Goal: Find specific page/section: Find specific page/section

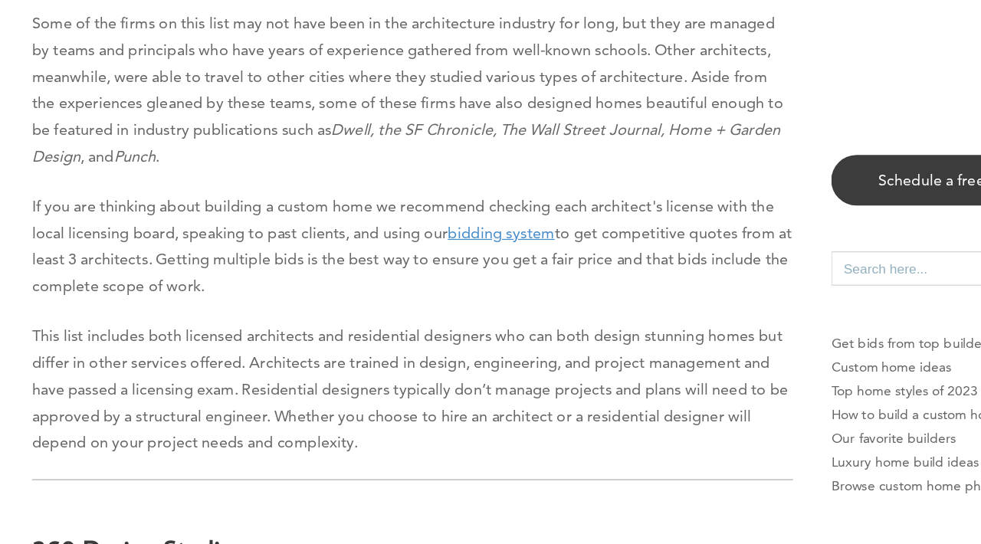
scroll to position [841, 0]
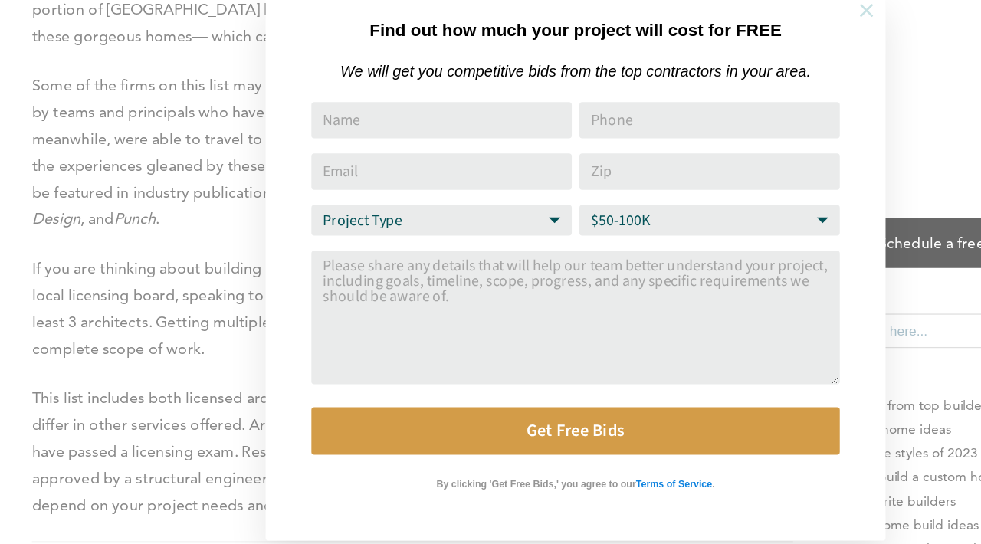
click at [723, 65] on icon at bounding box center [724, 65] width 11 height 11
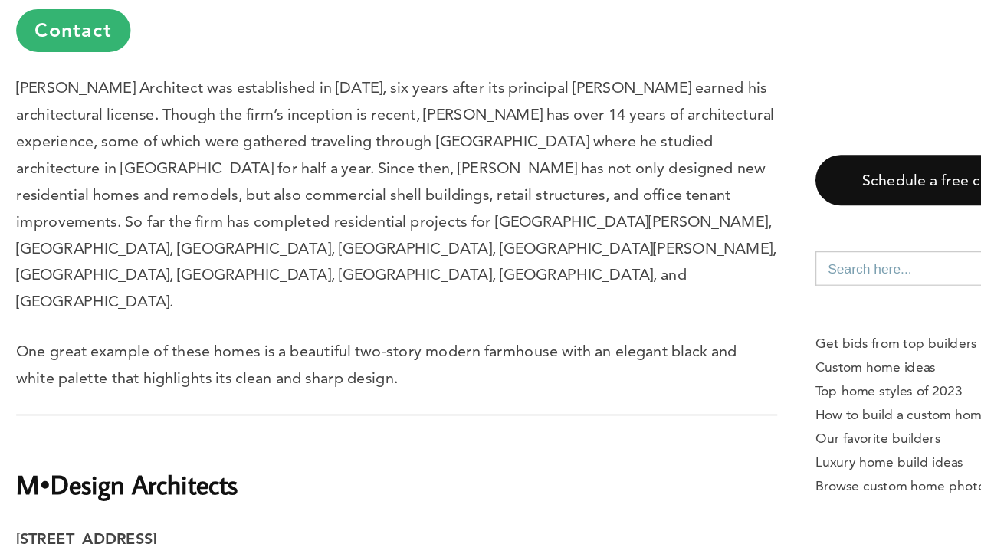
scroll to position [2615, 0]
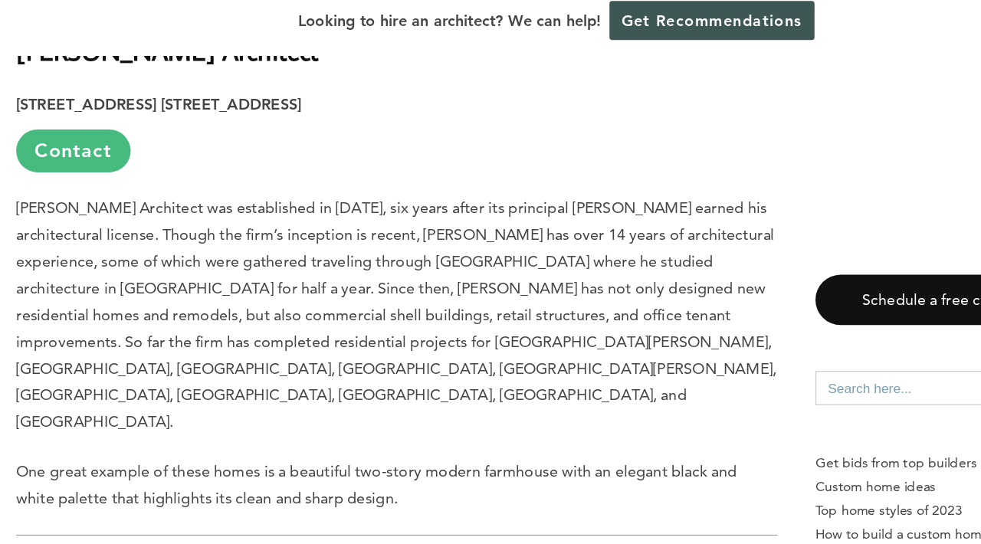
click at [103, 115] on link "Contact" at bounding box center [100, 132] width 92 height 34
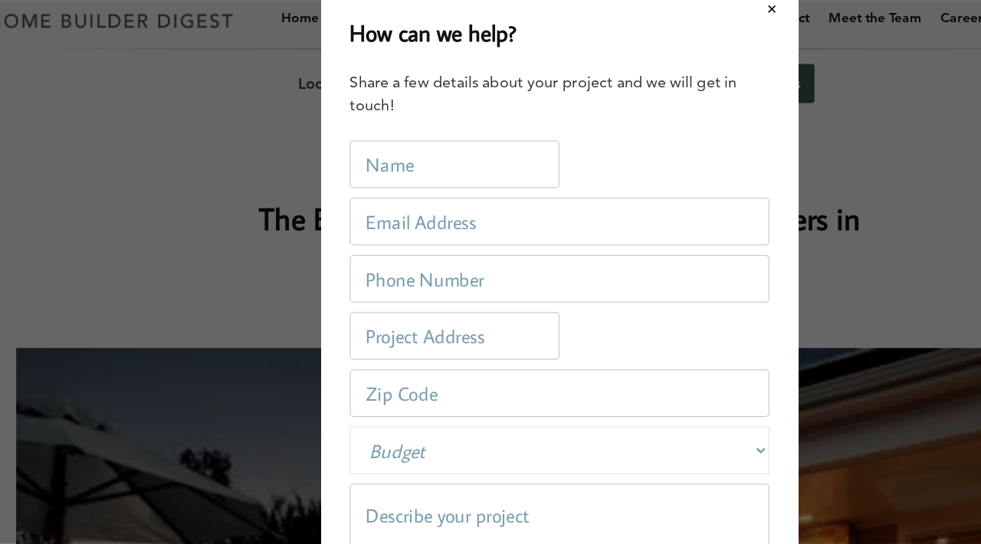
scroll to position [0, 0]
click at [664, 15] on button "Close modal" at bounding box center [661, 18] width 41 height 32
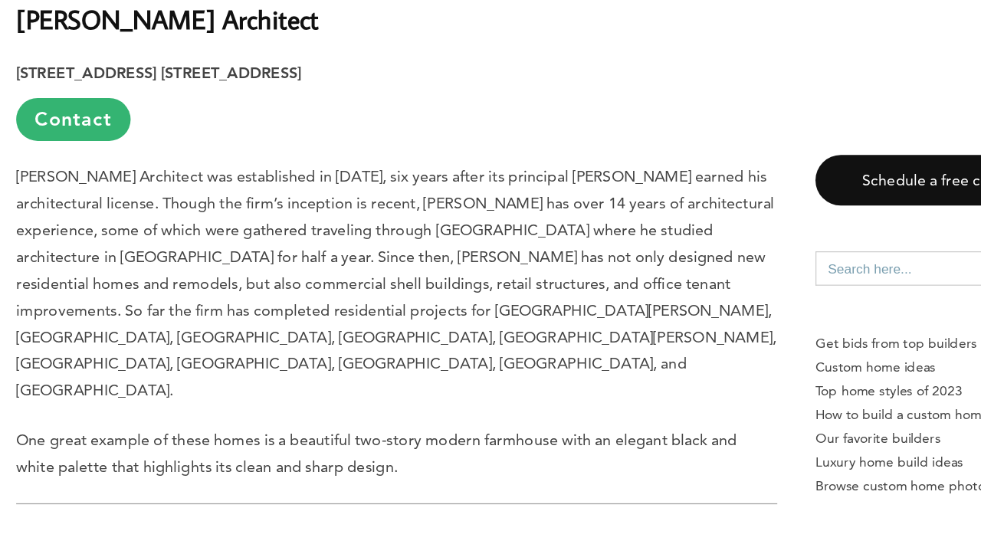
scroll to position [2544, 0]
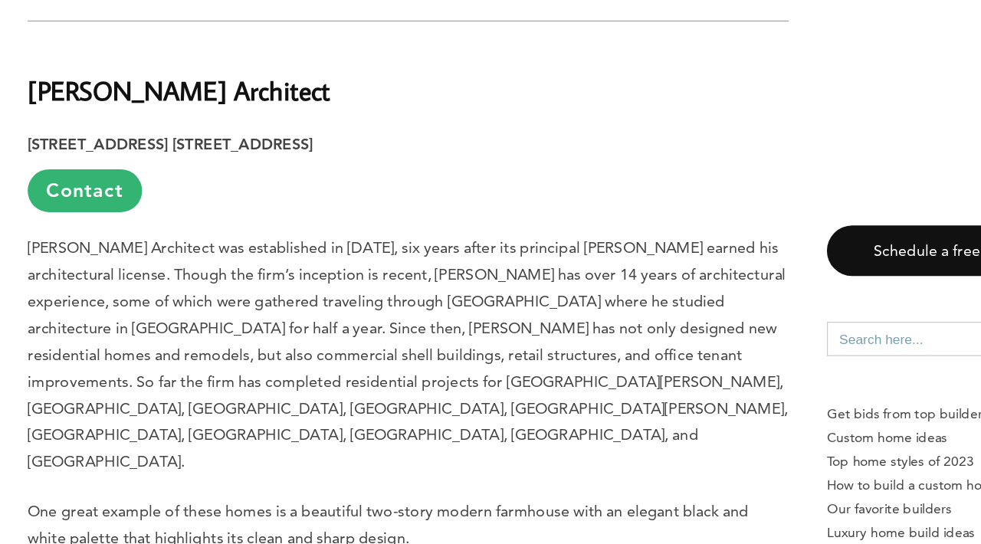
click at [200, 90] on h2 "[PERSON_NAME] Architect" at bounding box center [360, 112] width 612 height 53
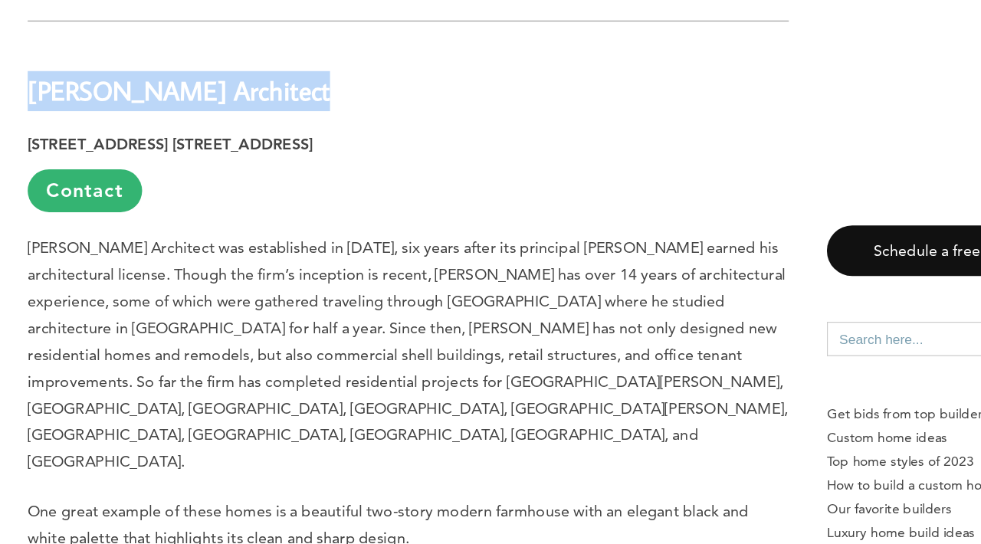
copy div "[PERSON_NAME] Architect"
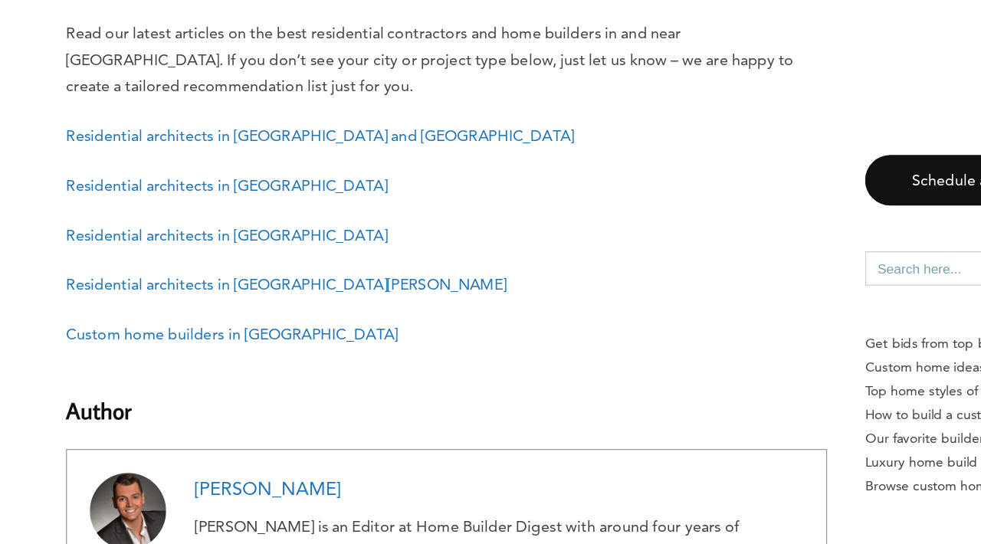
scroll to position [3723, 0]
